Goal: Use online tool/utility: Utilize a website feature to perform a specific function

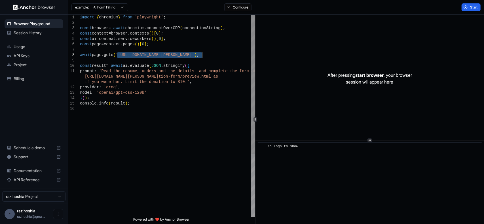
drag, startPoint x: 117, startPoint y: 55, endPoint x: 202, endPoint y: 54, distance: 85.6
click at [202, 54] on div "import { chromium } from 'playwright' ; const browser = await chromium . connec…" at bounding box center [167, 162] width 175 height 294
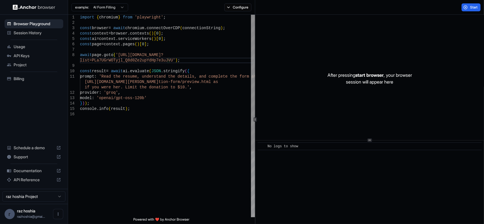
drag, startPoint x: 81, startPoint y: 61, endPoint x: 143, endPoint y: 69, distance: 62.3
click at [81, 61] on div "import { chromium } from 'playwright' ; const browser = await chromium . connec…" at bounding box center [167, 164] width 175 height 299
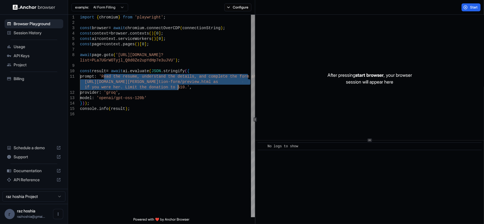
drag, startPoint x: 103, startPoint y: 74, endPoint x: 178, endPoint y: 86, distance: 75.6
click at [178, 86] on div "import { chromium } from 'playwright' ; const browser = await chromium . connec…" at bounding box center [167, 164] width 175 height 299
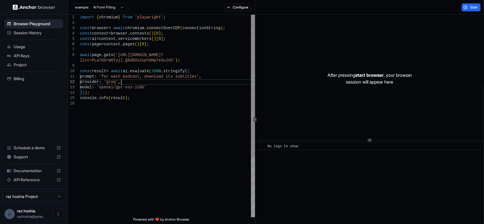
click at [140, 81] on div "import { chromium } from 'playwright' ; const browser = await chromium . connec…" at bounding box center [167, 159] width 175 height 289
click at [140, 77] on div "import { chromium } from 'playwright' ; const browser = await chromium . connec…" at bounding box center [167, 159] width 175 height 289
drag, startPoint x: 144, startPoint y: 76, endPoint x: 195, endPoint y: 76, distance: 51.0
click at [193, 74] on div "import { chromium } from 'playwright' ; const browser = await chromium . connec…" at bounding box center [167, 159] width 175 height 289
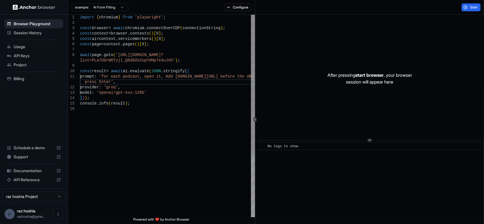
click at [172, 78] on div "import { chromium } from 'playwright' ; const browser = await chromium . connec…" at bounding box center [167, 162] width 175 height 294
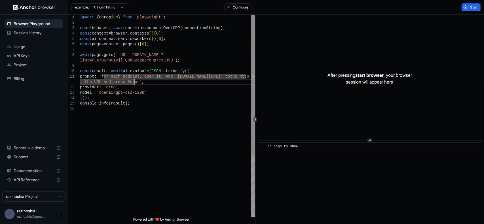
scroll to position [11, 0]
click at [469, 8] on button "Start" at bounding box center [470, 7] width 19 height 8
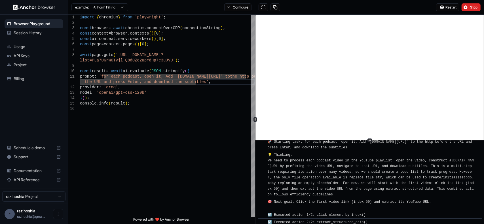
scroll to position [0, 0]
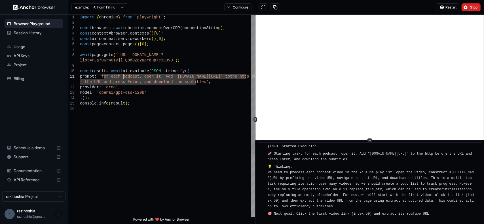
click at [124, 76] on div "import { chromium } from 'playwright' ; const browser = await chromium . connec…" at bounding box center [167, 162] width 175 height 294
click at [115, 80] on div "import { chromium } from 'playwright' ; const browser = await chromium . connec…" at bounding box center [167, 162] width 175 height 294
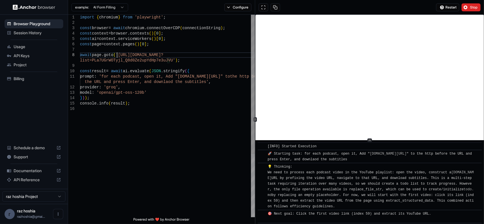
click at [117, 53] on div "import { chromium } from 'playwright' ; const browser = await chromium . connec…" at bounding box center [167, 162] width 175 height 294
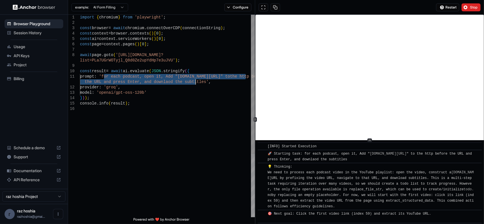
drag, startPoint x: 103, startPoint y: 77, endPoint x: 195, endPoint y: 80, distance: 91.3
click at [195, 80] on div "import { chromium } from 'playwright' ; const browser = await chromium . connec…" at bounding box center [167, 162] width 175 height 294
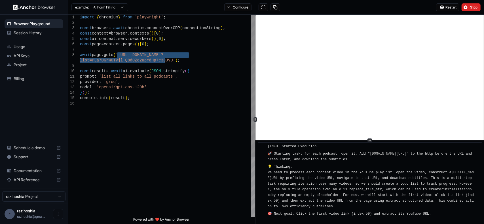
drag, startPoint x: 117, startPoint y: 55, endPoint x: 166, endPoint y: 59, distance: 49.2
click at [166, 59] on div "import { chromium } from 'playwright' ; const browser = await chromium . connec…" at bounding box center [167, 159] width 175 height 289
click at [151, 76] on div "import { chromium } from 'playwright' ; const browser = await chromium . connec…" at bounding box center [167, 159] width 175 height 289
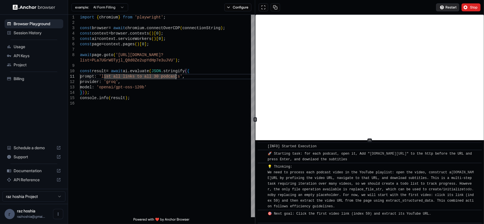
click at [440, 8] on button "Restart" at bounding box center [447, 7] width 23 height 8
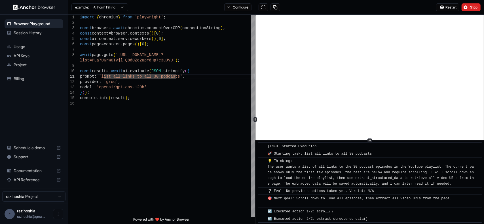
scroll to position [265, 0]
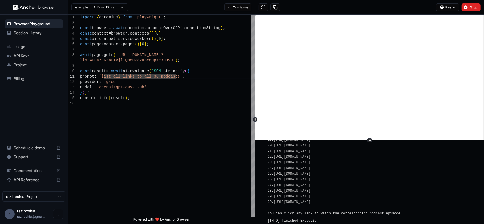
drag, startPoint x: 471, startPoint y: 200, endPoint x: 395, endPoint y: 170, distance: 82.0
click at [395, 170] on div "[INFO] Here are the links to all 30 episodes of the "AI at Scale podcast - Seas…" at bounding box center [371, 120] width 208 height 193
click at [465, 202] on div "[INFO] Here are the links to all 30 episodes of the "AI at Scale podcast - Seas…" at bounding box center [371, 120] width 208 height 193
drag, startPoint x: 465, startPoint y: 200, endPoint x: 451, endPoint y: 183, distance: 22.1
click at [451, 183] on div "[INFO] Here are the links to all 30 episodes of the "AI at Scale podcast - Seas…" at bounding box center [371, 120] width 208 height 193
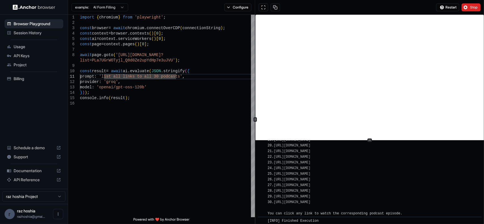
click at [441, 204] on div "[INFO] Here are the links to all 30 episodes of the "AI at Scale podcast - Seas…" at bounding box center [353, 120] width 173 height 193
drag, startPoint x: 431, startPoint y: 197, endPoint x: 323, endPoint y: 199, distance: 107.9
click at [323, 199] on div "[INFO] Here are the links to all 30 episodes of the "AI at Scale podcast - Seas…" at bounding box center [371, 120] width 208 height 193
click at [313, 208] on div "[INFO] Here are the links to all 30 episodes of the "AI at Scale podcast - Seas…" at bounding box center [353, 120] width 173 height 193
drag, startPoint x: 267, startPoint y: 205, endPoint x: 462, endPoint y: 200, distance: 195.5
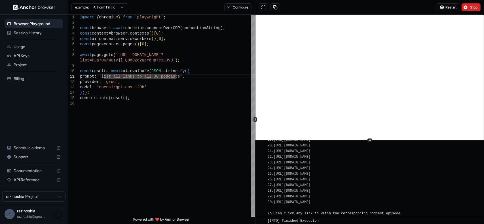
click at [462, 200] on div "​ [INFO] Here are the links to all 30 episodes of the "AI at Scale podcast - Se…" at bounding box center [369, 120] width 224 height 195
copy span "[INFO] Here are the links to all 30 episodes of the "AI at Scale podcast - Seas…"
click at [148, 125] on div "import { chromium } from 'playwright' ; const browser = await chromium . connec…" at bounding box center [167, 159] width 175 height 289
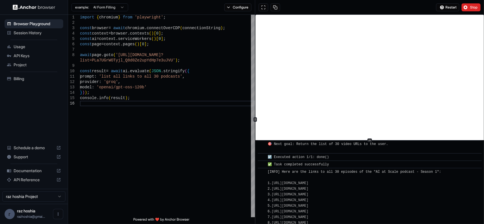
scroll to position [123, 0]
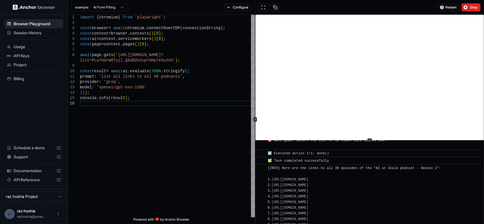
drag, startPoint x: 469, startPoint y: 199, endPoint x: 266, endPoint y: 177, distance: 204.0
copy span "[INFO] Here are the links to all 30 episodes of the "AI at Scale podcast - Seas…"
click at [293, 178] on link "[URL][DOMAIN_NAME]" at bounding box center [289, 180] width 37 height 4
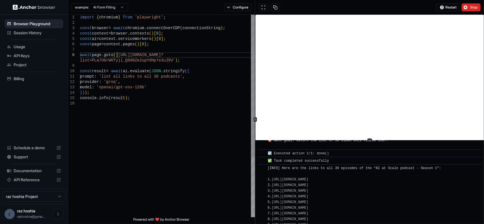
scroll to position [10, 0]
drag, startPoint x: 117, startPoint y: 56, endPoint x: 165, endPoint y: 60, distance: 47.8
click at [165, 60] on div "import { chromium } from 'playwright' ; const browser = await chromium . connec…" at bounding box center [167, 159] width 175 height 289
click at [112, 67] on div "import { chromium } from 'playwright' ; const browser = await chromium . connec…" at bounding box center [167, 159] width 175 height 289
drag, startPoint x: 117, startPoint y: 56, endPoint x: 165, endPoint y: 59, distance: 47.7
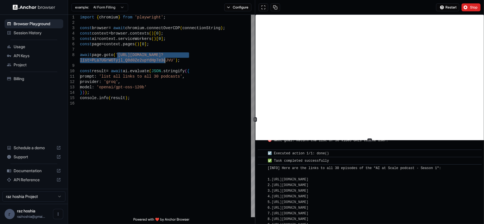
click at [165, 59] on div "import { chromium } from 'playwright' ; const browser = await chromium . connec…" at bounding box center [167, 159] width 175 height 289
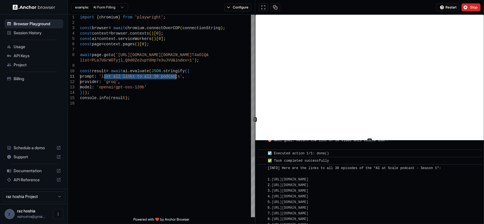
drag, startPoint x: 103, startPoint y: 77, endPoint x: 176, endPoint y: 76, distance: 72.5
click at [176, 76] on div "import { chromium } from 'playwright' ; const browser = await chromium . connec…" at bounding box center [167, 159] width 175 height 289
click at [446, 8] on span "Restart" at bounding box center [450, 7] width 11 height 5
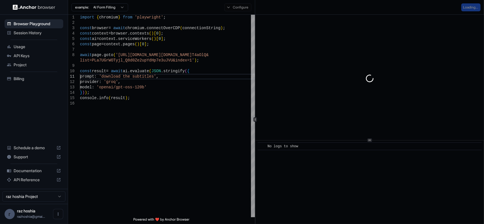
scroll to position [0, 0]
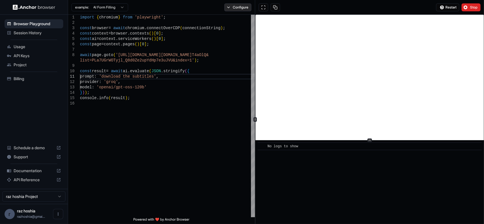
click at [238, 5] on button "Configure" at bounding box center [237, 7] width 27 height 8
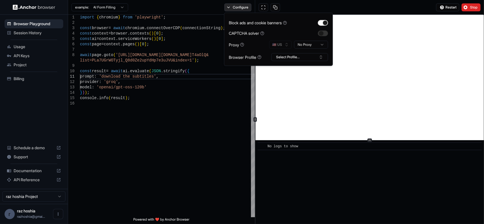
click at [238, 5] on button "Configure" at bounding box center [237, 7] width 27 height 8
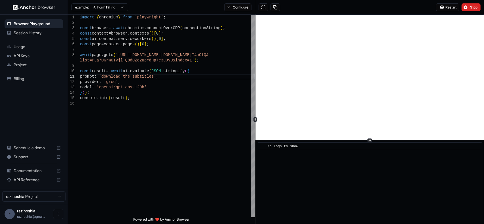
click at [157, 5] on div "example: AI Form Filling Configure" at bounding box center [161, 7] width 187 height 15
click at [154, 104] on div "import { chromium } from 'playwright' ; const browser = await chromium . connec…" at bounding box center [167, 159] width 175 height 289
drag, startPoint x: 167, startPoint y: 106, endPoint x: 57, endPoint y: 11, distance: 144.6
click at [43, 6] on div "Browser Playground Session History Usage API Keys Project Billing Schedule a de…" at bounding box center [242, 112] width 484 height 224
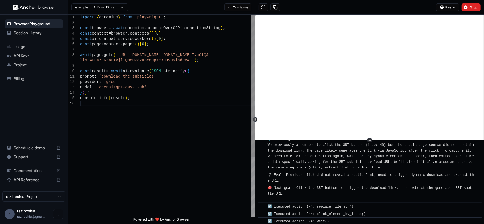
scroll to position [157, 0]
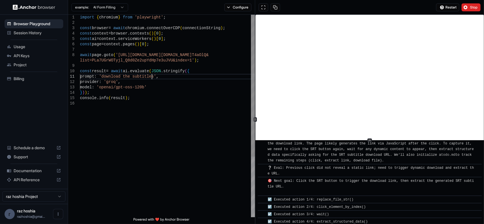
click at [151, 77] on div "import { chromium } from 'playwright' ; const browser = await chromium . connec…" at bounding box center [167, 159] width 175 height 289
drag, startPoint x: 185, startPoint y: 87, endPoint x: 189, endPoint y: 87, distance: 3.7
click at [185, 87] on div "import { chromium } from 'playwright' ; const browser = await chromium . connec…" at bounding box center [167, 159] width 175 height 289
drag, startPoint x: 185, startPoint y: 93, endPoint x: 186, endPoint y: 90, distance: 3.7
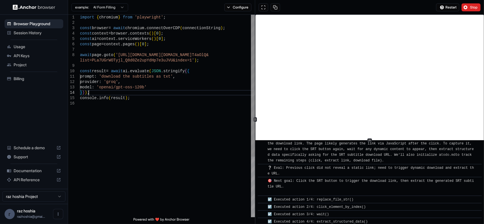
click at [185, 93] on div "import { chromium } from 'playwright' ; const browser = await chromium . connec…" at bounding box center [167, 159] width 175 height 289
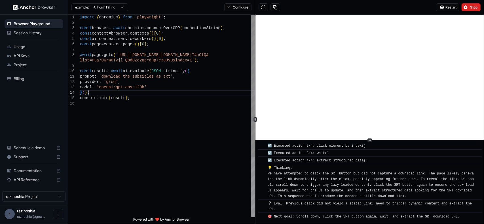
scroll to position [226, 0]
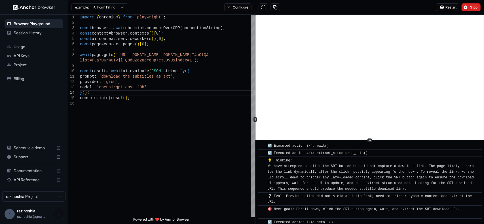
click at [470, 11] on div "Restart Stop" at bounding box center [369, 7] width 229 height 15
click at [470, 8] on span "Stop" at bounding box center [474, 7] width 8 height 5
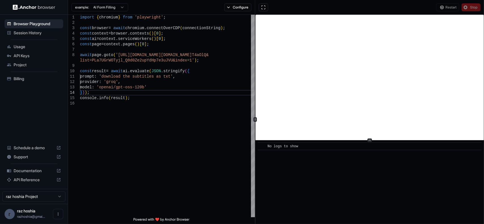
scroll to position [0, 0]
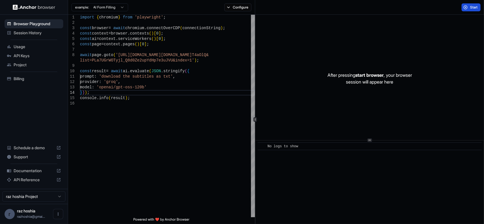
click at [466, 6] on button "Start" at bounding box center [470, 7] width 19 height 8
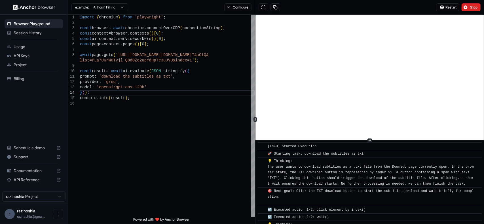
scroll to position [78, 0]
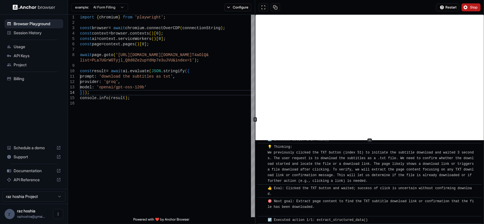
click at [471, 7] on span "Stop" at bounding box center [474, 7] width 8 height 5
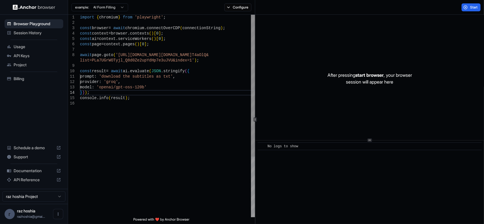
scroll to position [0, 0]
click at [122, 76] on div "import { chromium } from 'playwright' ; const browser = await chromium . connec…" at bounding box center [167, 159] width 175 height 289
click at [132, 75] on div "import { chromium } from 'playwright' ; const browser = await chromium . connec…" at bounding box center [167, 159] width 175 height 289
click at [471, 8] on span "Start" at bounding box center [474, 7] width 8 height 5
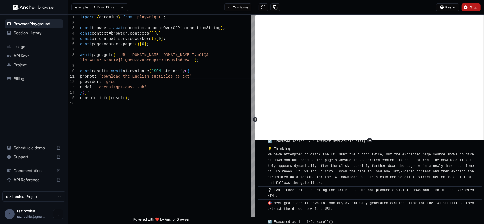
scroll to position [247, 0]
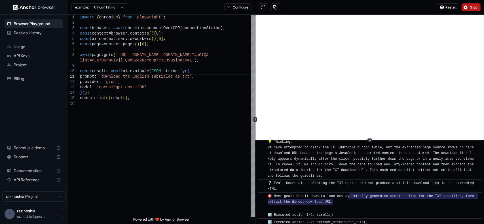
drag, startPoint x: 350, startPoint y: 191, endPoint x: 351, endPoint y: 198, distance: 7.0
click at [351, 198] on div "🎯 Next goal: Scroll down to load any dynamically generated download link for th…" at bounding box center [371, 201] width 208 height 17
drag, startPoint x: 351, startPoint y: 198, endPoint x: 350, endPoint y: 191, distance: 7.2
click at [350, 193] on div "🎯 Next goal: Scroll down to load any dynamically generated download link for th…" at bounding box center [371, 201] width 208 height 17
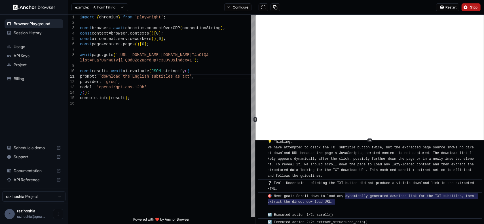
click at [350, 194] on span "🎯 Next goal: Scroll down to load any dynamically generated download link for th…" at bounding box center [371, 201] width 208 height 15
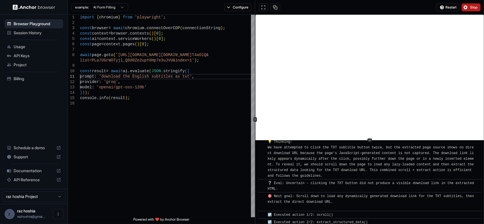
scroll to position [325, 0]
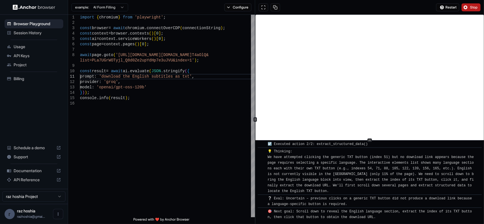
click at [347, 193] on div "​ [INFO] Started Execution ​ 🚀 Starting task: download the English subtitles as…" at bounding box center [369, 21] width 224 height 409
click at [347, 197] on span "❔ Eval: Uncertain – previous clicks on a generic TXT button did not produce a d…" at bounding box center [370, 202] width 206 height 10
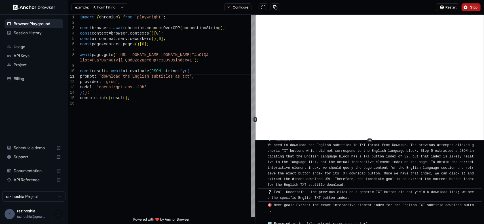
scroll to position [699, 0]
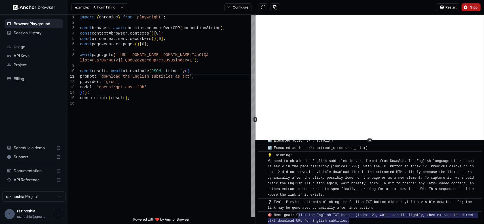
drag, startPoint x: 297, startPoint y: 205, endPoint x: 380, endPoint y: 211, distance: 82.4
click at [380, 213] on div "🎯 Next goal: Click the English TXT button (index 12), wait, scroll slightly, th…" at bounding box center [371, 221] width 208 height 17
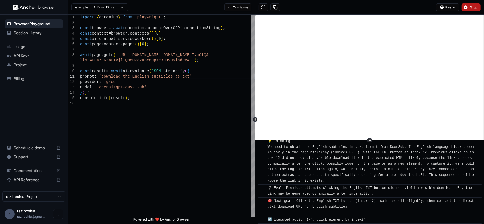
drag, startPoint x: 293, startPoint y: 213, endPoint x: 375, endPoint y: 210, distance: 81.9
click at [366, 199] on div "🎯 Next goal: Click the English TXT button (index 12), wait, scroll slightly, th…" at bounding box center [371, 207] width 208 height 17
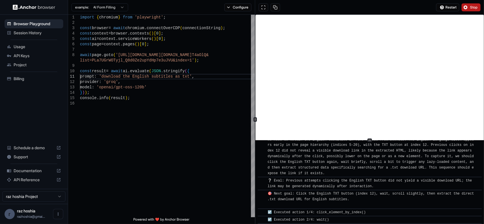
scroll to position [727, 0]
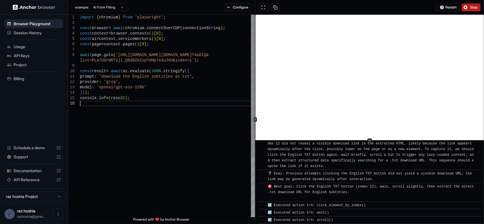
click at [199, 129] on div "import { chromium } from 'playwright' ; const browser = await chromium . connec…" at bounding box center [167, 159] width 175 height 289
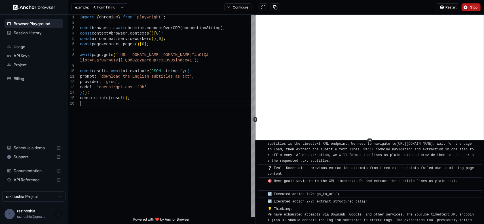
scroll to position [3616, 0]
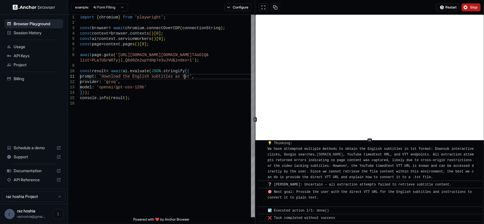
click at [184, 78] on div "import { chromium } from 'playwright' ; const browser = await chromium . connec…" at bounding box center [167, 159] width 175 height 289
click at [105, 77] on div "import { chromium } from 'playwright' ; const browser = await chromium . connec…" at bounding box center [167, 159] width 175 height 289
click at [444, 6] on button "Restart" at bounding box center [447, 7] width 23 height 8
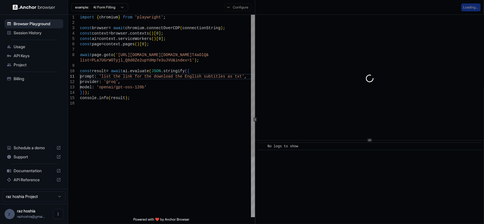
click at [142, 79] on div "import { chromium } from 'playwright' ; const browser = await chromium . connec…" at bounding box center [167, 159] width 175 height 289
click at [171, 110] on div "import { chromium } from 'playwright' ; const browser = await chromium . connec…" at bounding box center [167, 159] width 175 height 289
click at [341, 211] on div "​ No logs to show" at bounding box center [369, 182] width 228 height 84
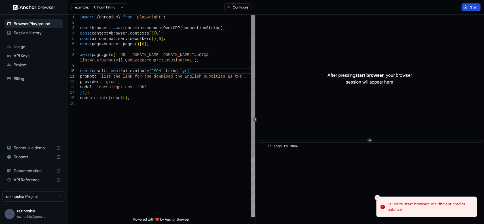
click at [178, 71] on div "import { chromium } from 'playwright' ; const browser = await chromium . connec…" at bounding box center [167, 159] width 175 height 289
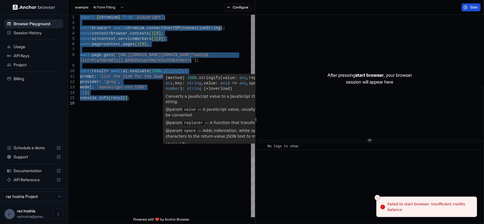
type textarea "**********"
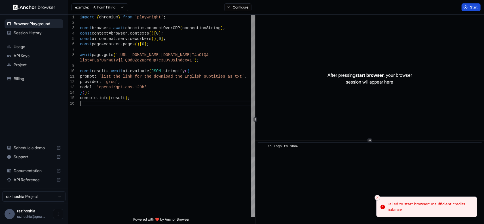
click at [170, 104] on div "import { chromium } from 'playwright' ; const browser = await chromium . connec…" at bounding box center [167, 159] width 175 height 289
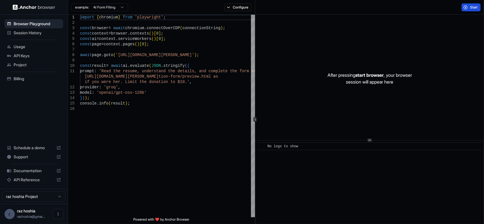
click at [468, 6] on button "Start" at bounding box center [470, 7] width 19 height 8
